Goal: Navigation & Orientation: Find specific page/section

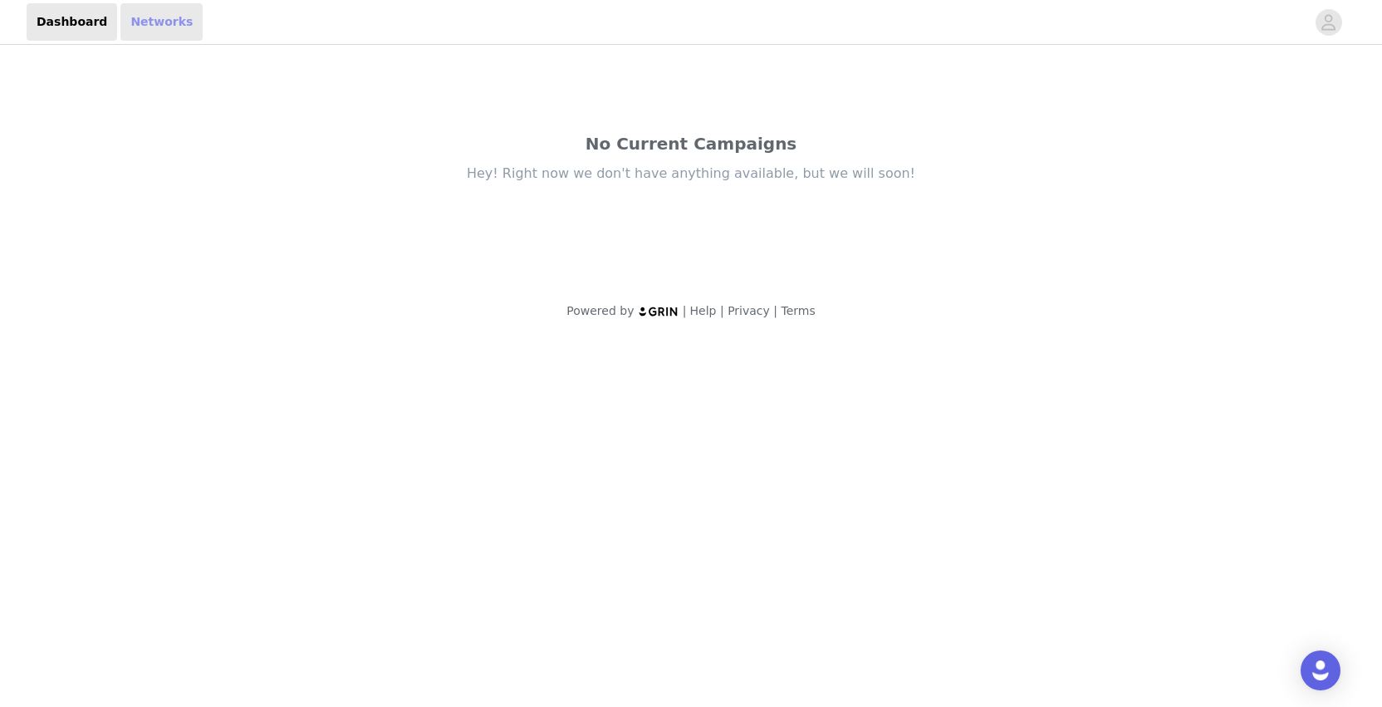
click at [145, 17] on link "Networks" at bounding box center [161, 21] width 82 height 37
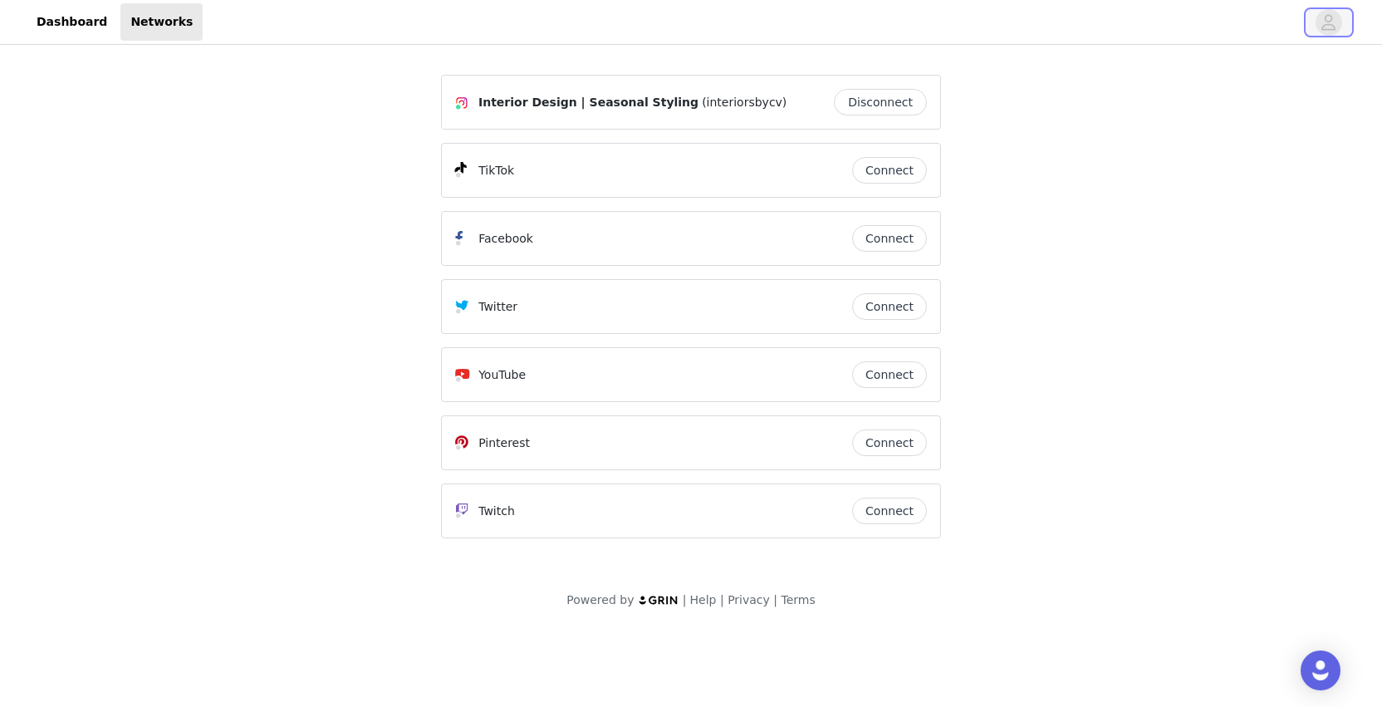
click at [1327, 22] on icon "avatar" at bounding box center [1329, 22] width 14 height 16
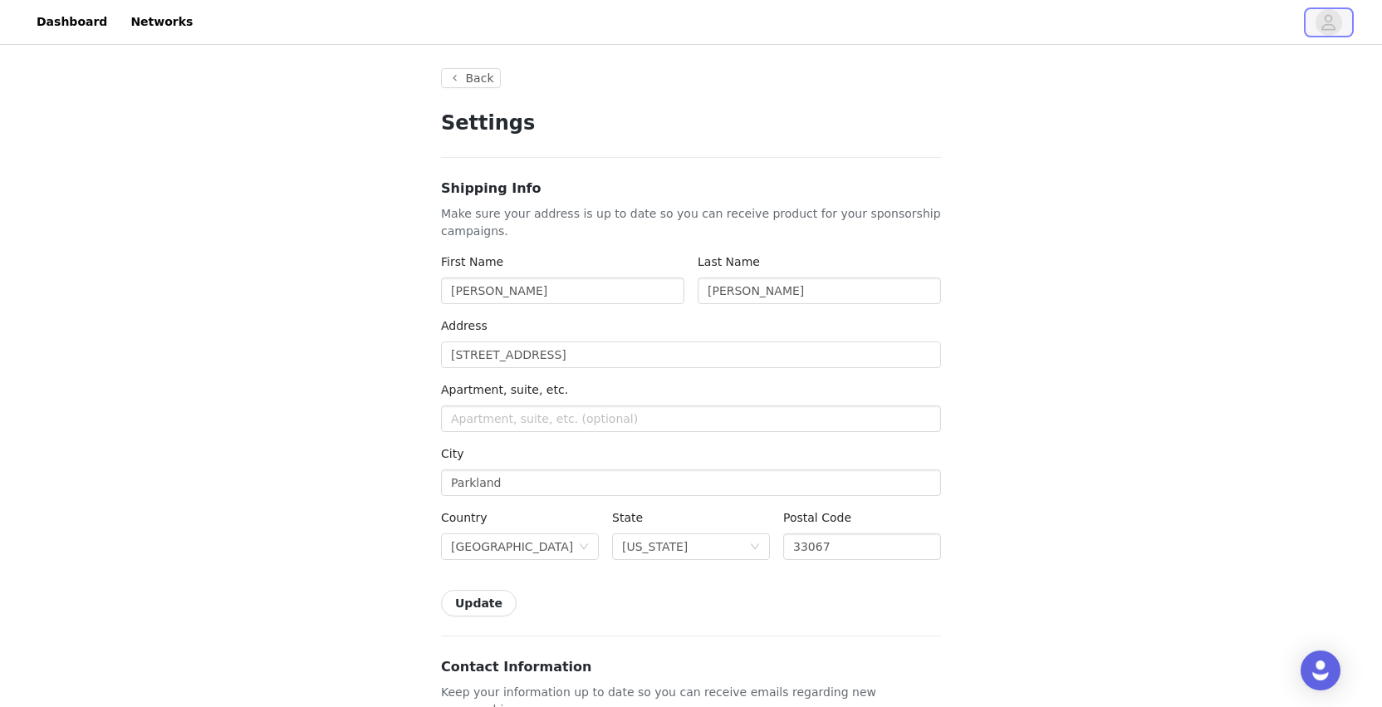
type input "+1 ([GEOGRAPHIC_DATA])"
click at [61, 17] on link "Dashboard" at bounding box center [72, 21] width 91 height 37
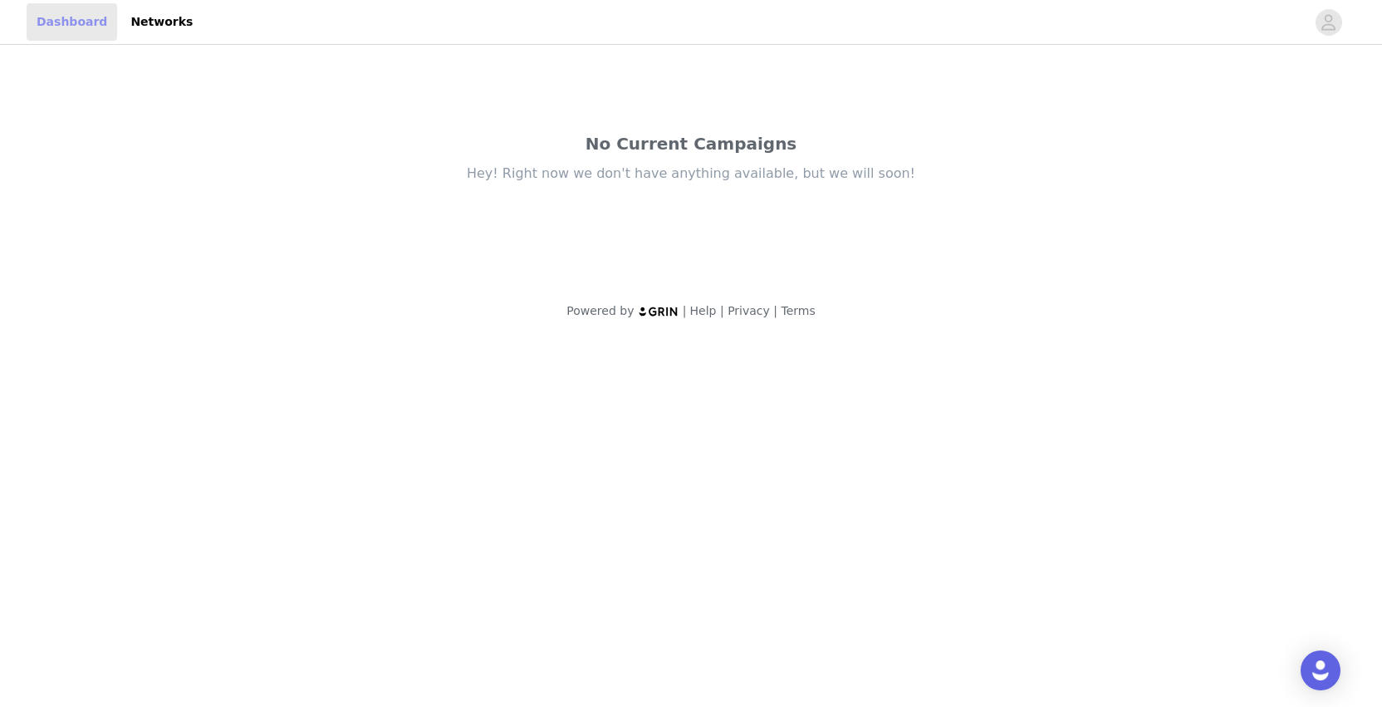
click at [61, 17] on link "Dashboard" at bounding box center [72, 21] width 91 height 37
